Goal: Information Seeking & Learning: Learn about a topic

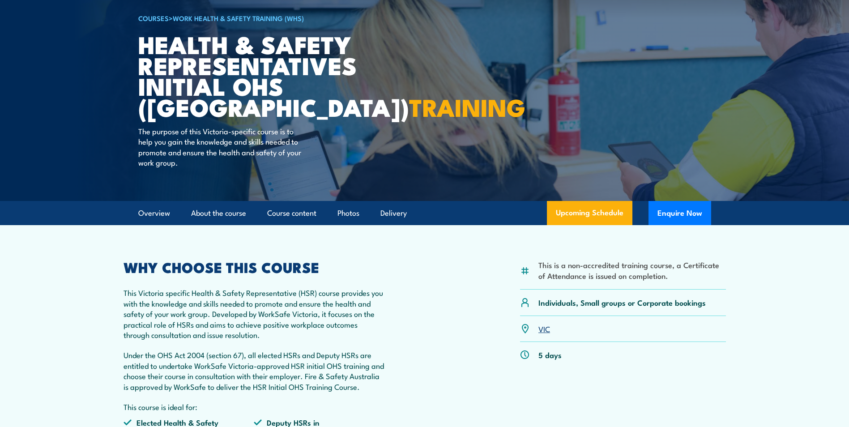
scroll to position [134, 0]
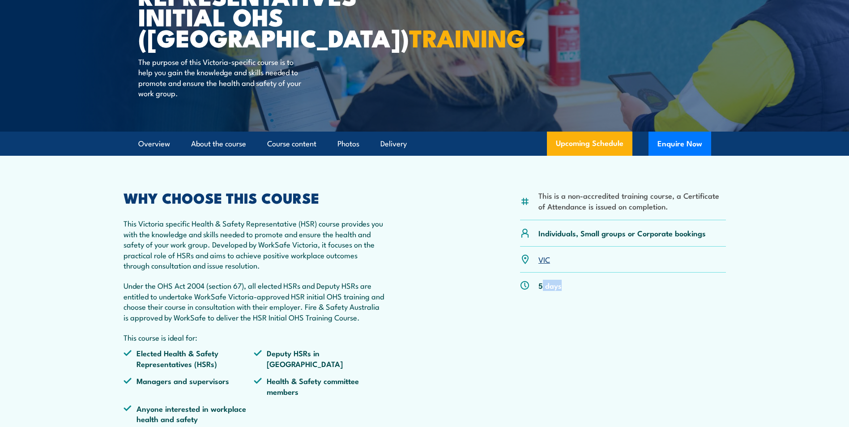
drag, startPoint x: 567, startPoint y: 294, endPoint x: 584, endPoint y: 299, distance: 17.7
click at [584, 299] on div "This is a non-accredited training course, a Certificate of Attendance is issued…" at bounding box center [623, 311] width 206 height 240
drag, startPoint x: 584, startPoint y: 299, endPoint x: 383, endPoint y: 317, distance: 202.6
click at [383, 317] on p "Under the OHS Act 2004 (section 67), all elected HSRs and Deputy HSRs are entit…" at bounding box center [254, 301] width 261 height 42
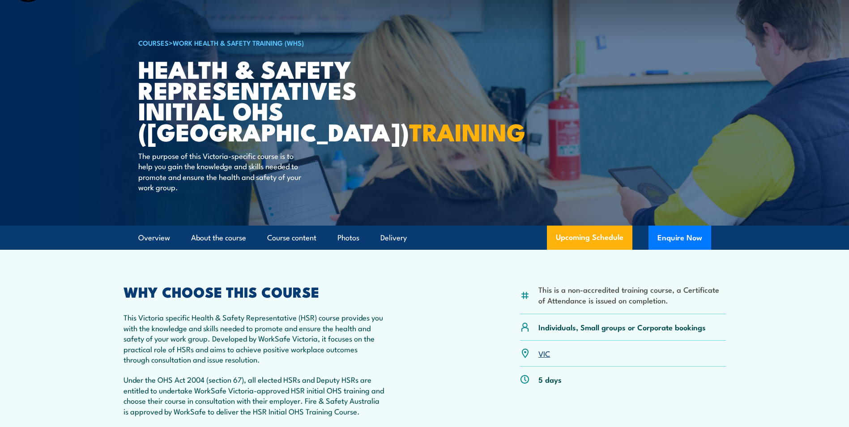
scroll to position [0, 0]
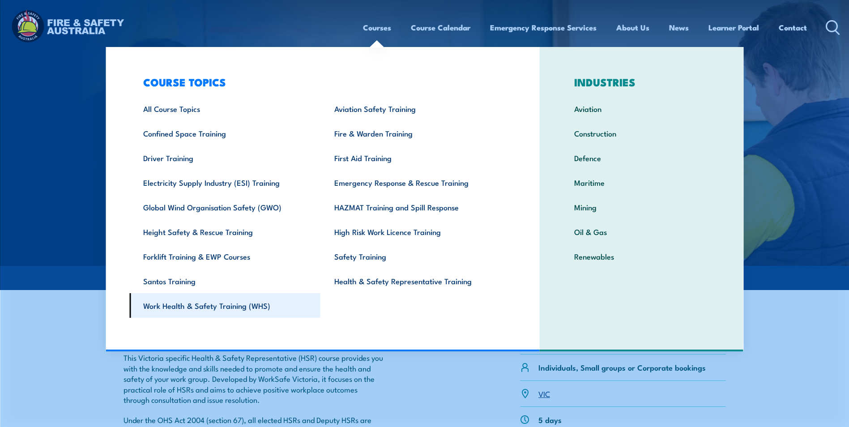
click at [239, 316] on link "Work Health & Safety Training (WHS)" at bounding box center [224, 305] width 191 height 25
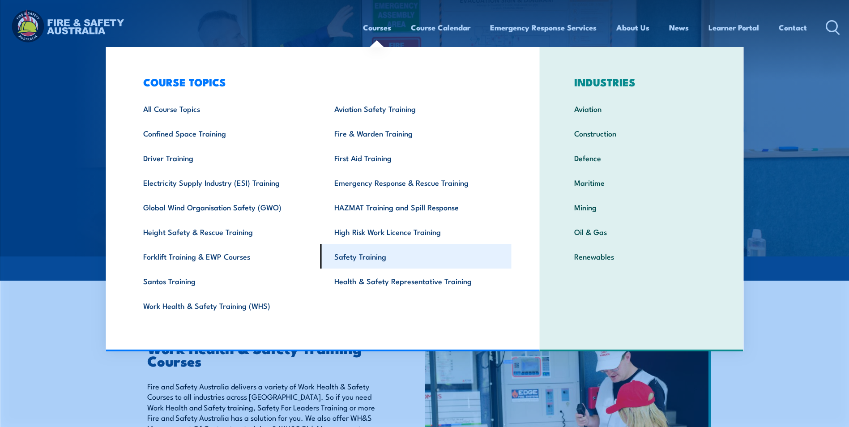
click at [356, 257] on link "Safety Training" at bounding box center [415, 256] width 191 height 25
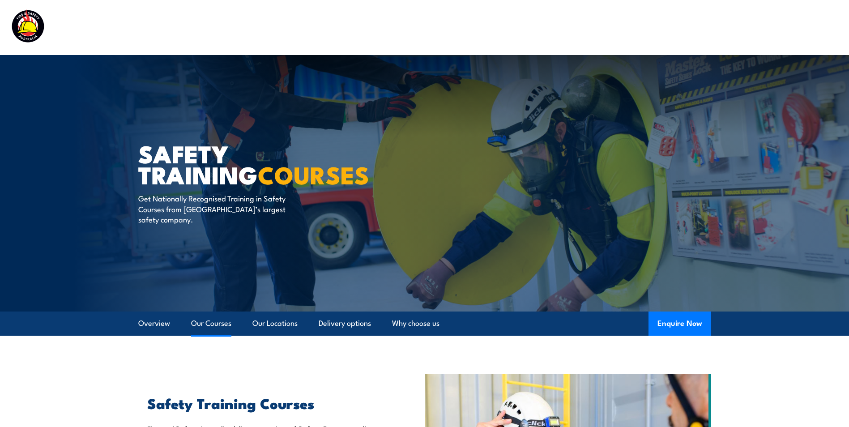
click at [203, 317] on link "Our Courses" at bounding box center [211, 323] width 40 height 24
drag, startPoint x: 606, startPoint y: 24, endPoint x: 596, endPoint y: 27, distance: 10.3
click at [602, 26] on ul "Courses Course Calendar Emergency Response Services Services Overview Emergency…" at bounding box center [585, 28] width 444 height 24
click at [18, 27] on img at bounding box center [67, 27] width 117 height 38
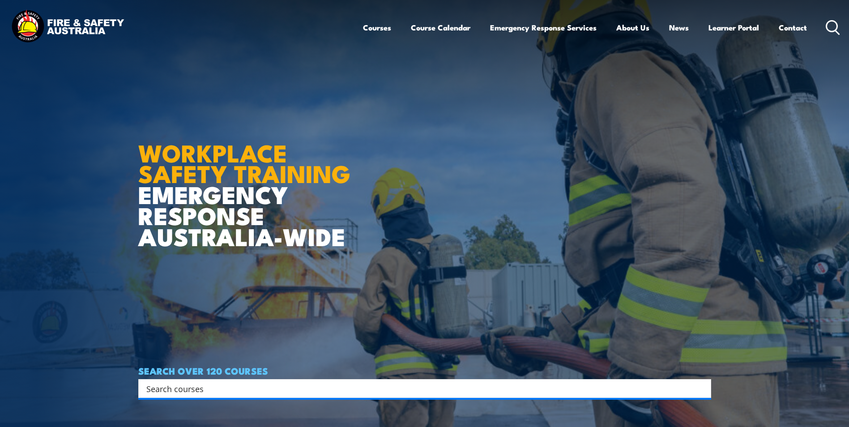
click at [387, 26] on link "Courses" at bounding box center [377, 28] width 28 height 24
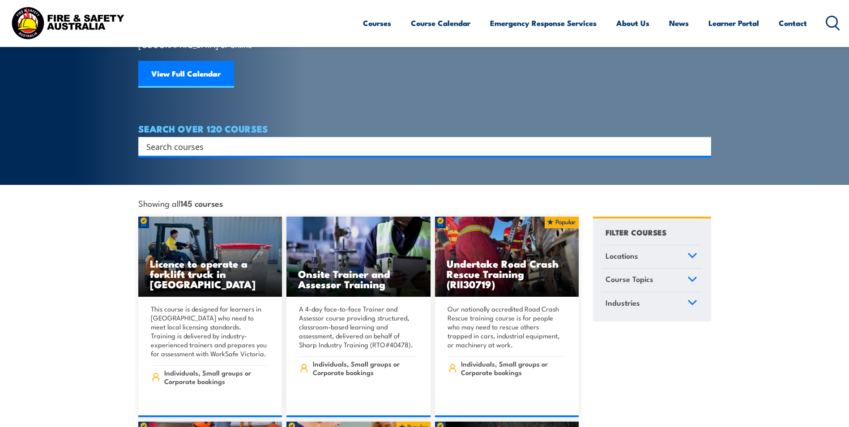
scroll to position [134, 0]
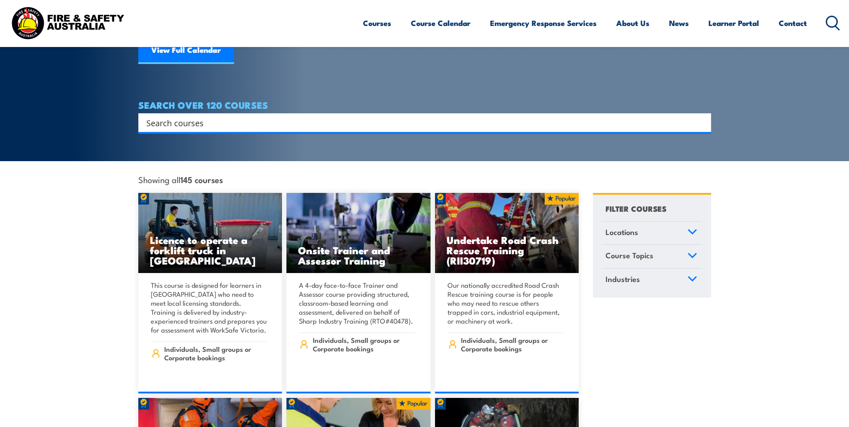
click at [257, 116] on input "Search input" at bounding box center [418, 122] width 545 height 13
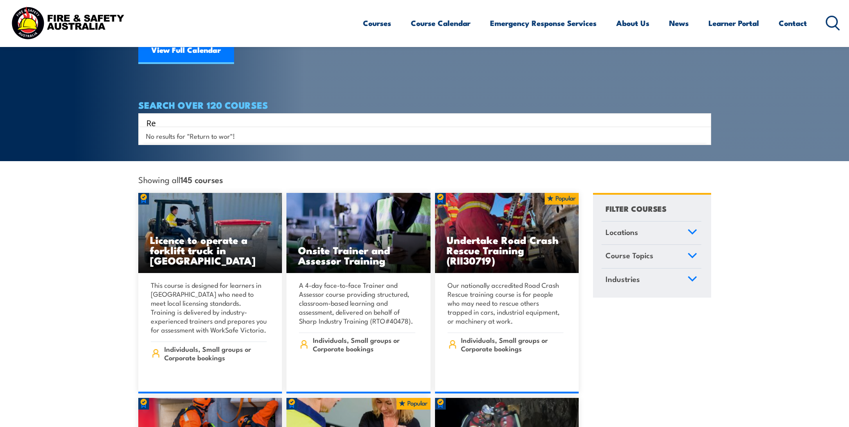
type input "R"
click at [257, 116] on input "RRTWC" at bounding box center [412, 122] width 533 height 13
type input "RWTC"
